Goal: Use online tool/utility: Utilize a website feature to perform a specific function

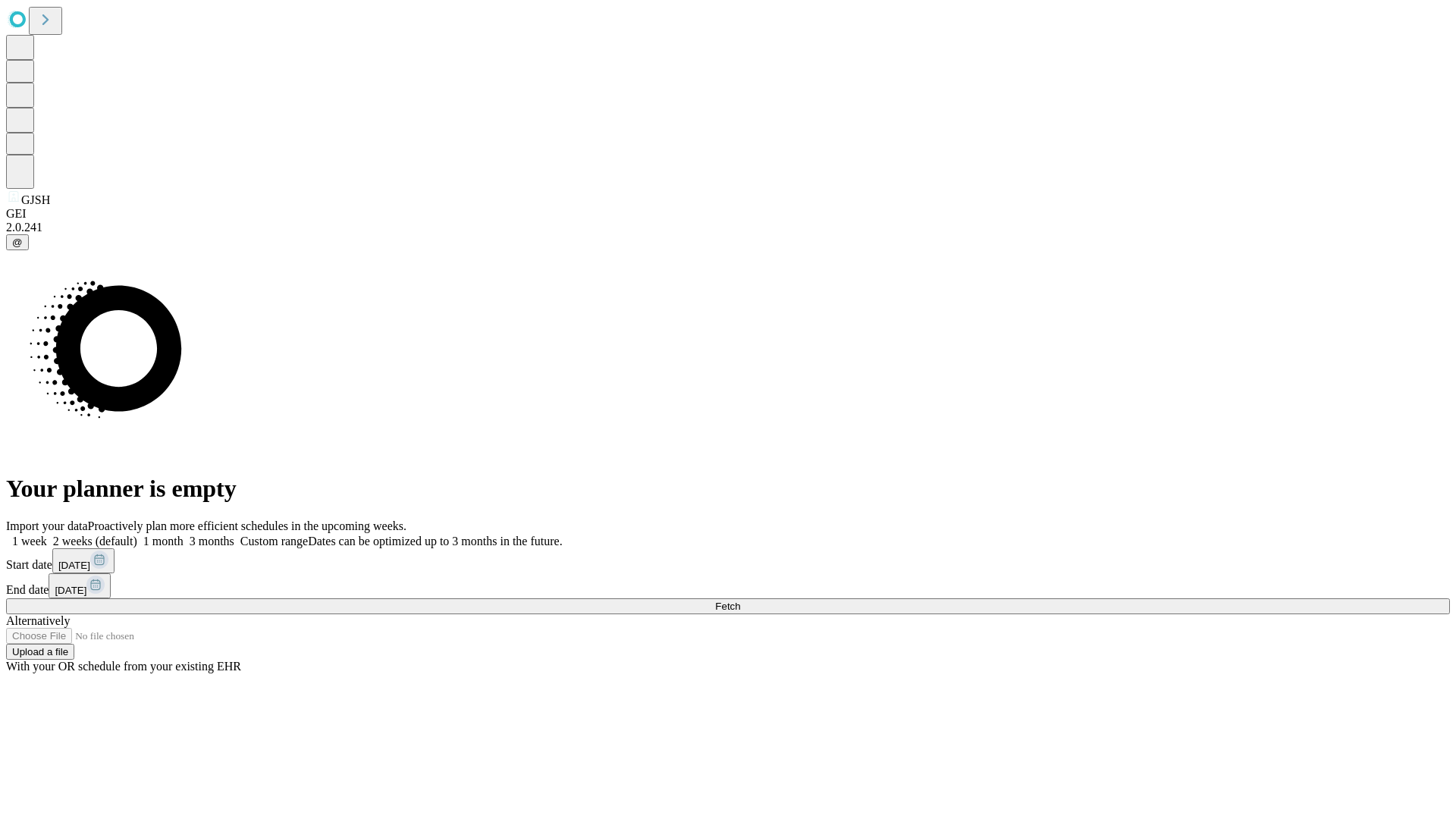
click at [740, 600] on span "Fetch" at bounding box center [727, 605] width 25 height 11
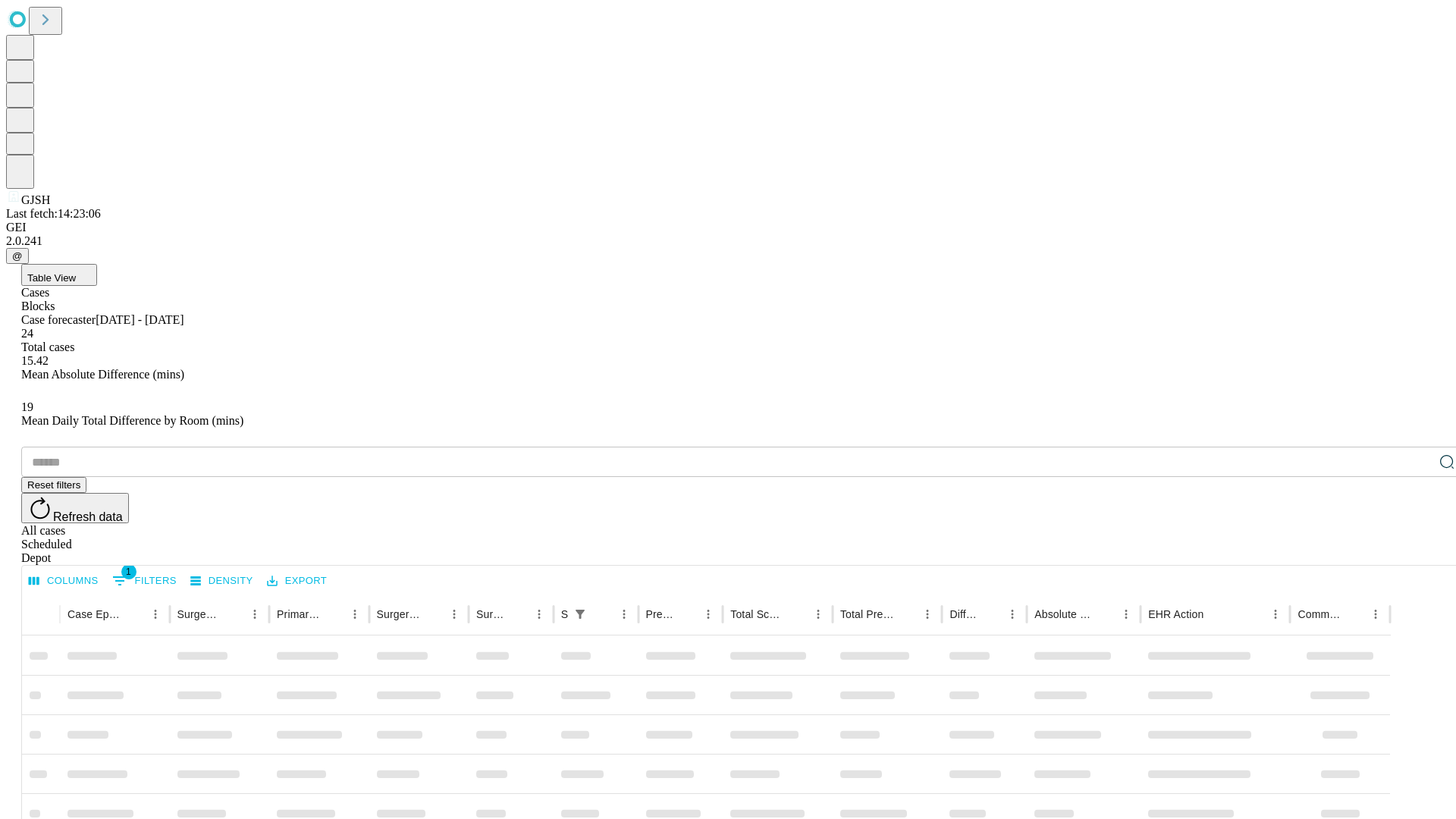
click at [76, 272] on span "Table View" at bounding box center [51, 278] width 48 height 11
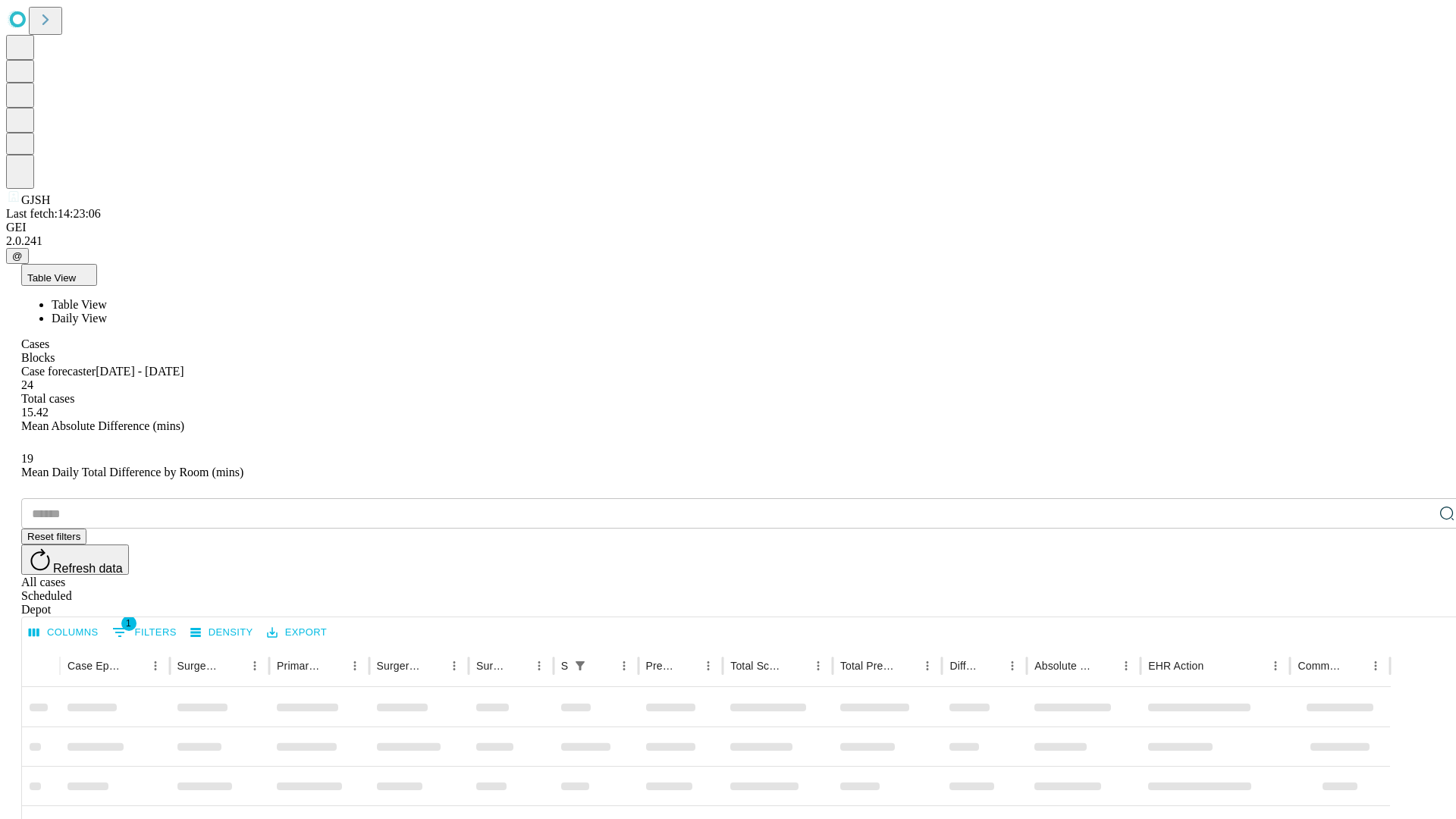
click at [107, 311] on span "Daily View" at bounding box center [79, 318] width 56 height 13
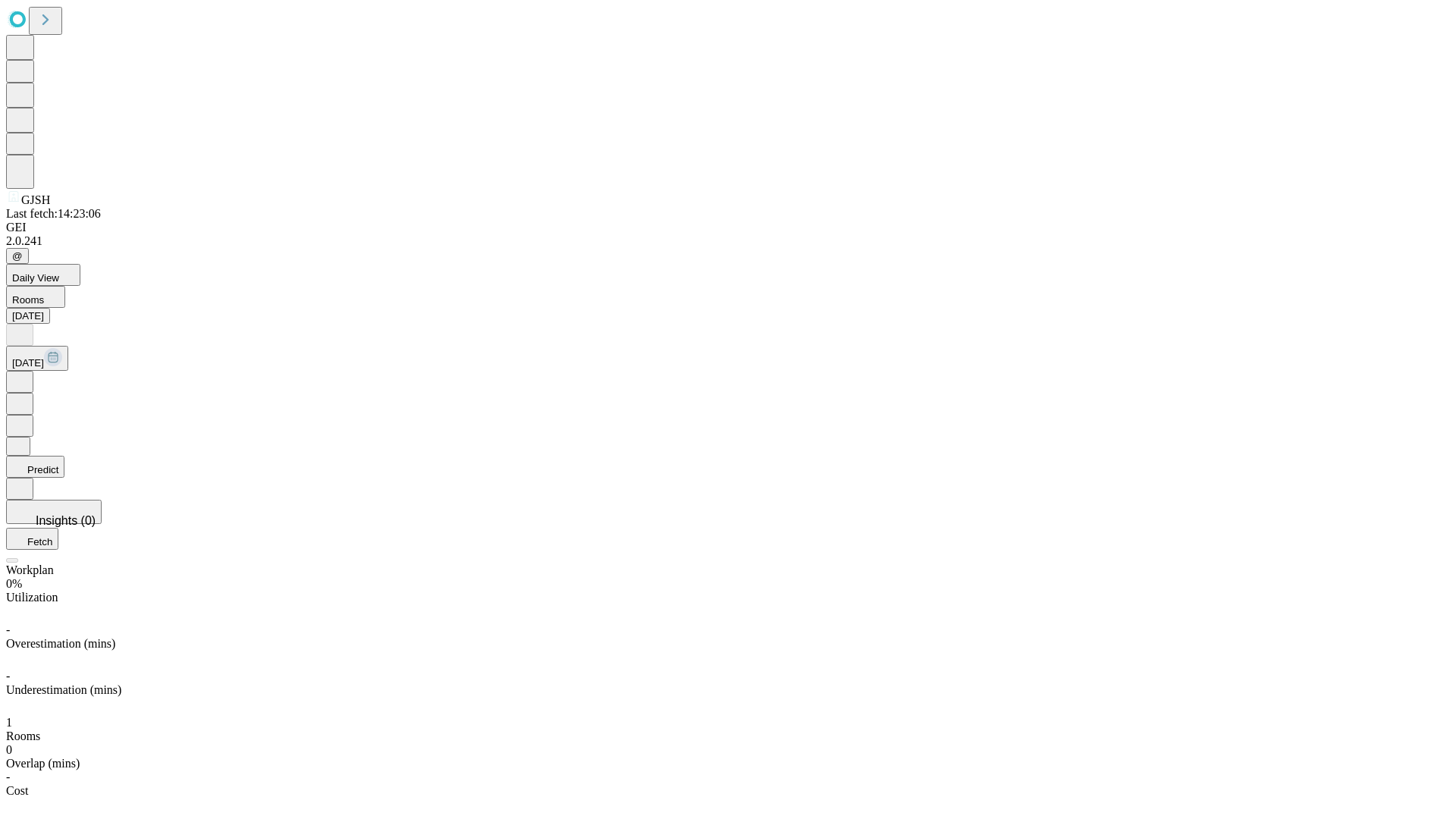
click at [65, 456] on button "Predict" at bounding box center [36, 467] width 58 height 22
